Goal: Information Seeking & Learning: Check status

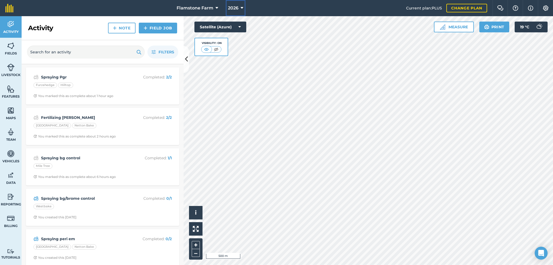
click at [241, 6] on icon at bounding box center [242, 8] width 3 height 6
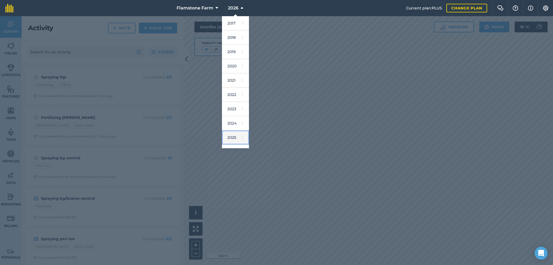
click at [235, 134] on link "2025" at bounding box center [235, 138] width 27 height 14
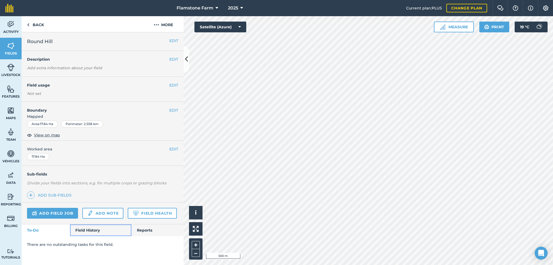
click at [89, 230] on link "Field History" at bounding box center [100, 231] width 61 height 12
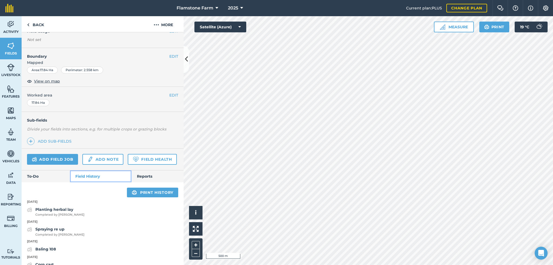
scroll to position [81, 0]
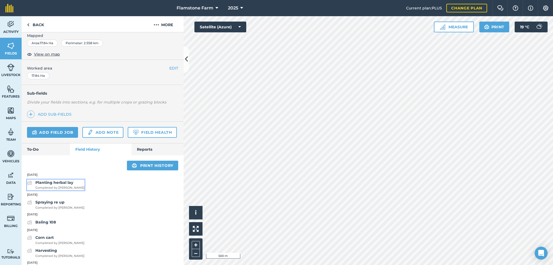
click at [56, 185] on strong "Planting herbal lay" at bounding box center [54, 182] width 38 height 5
